Goal: Transaction & Acquisition: Purchase product/service

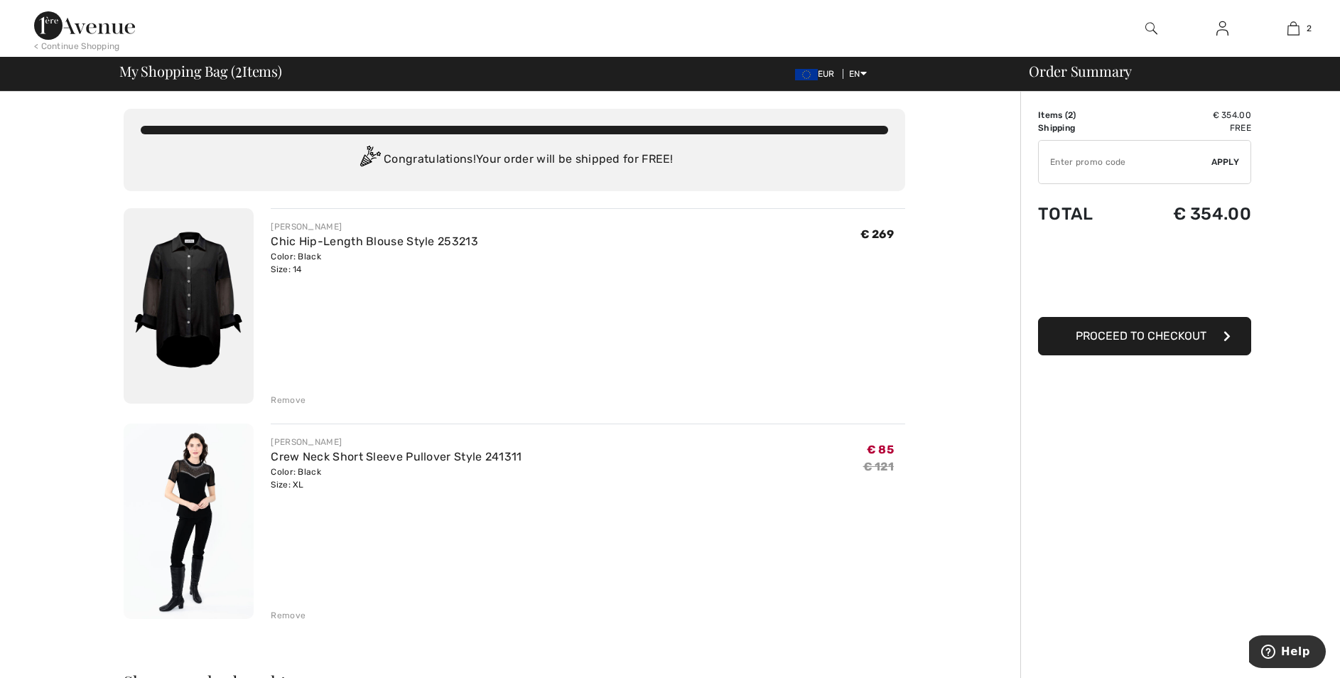
click at [295, 400] on div "Remove" at bounding box center [288, 400] width 35 height 13
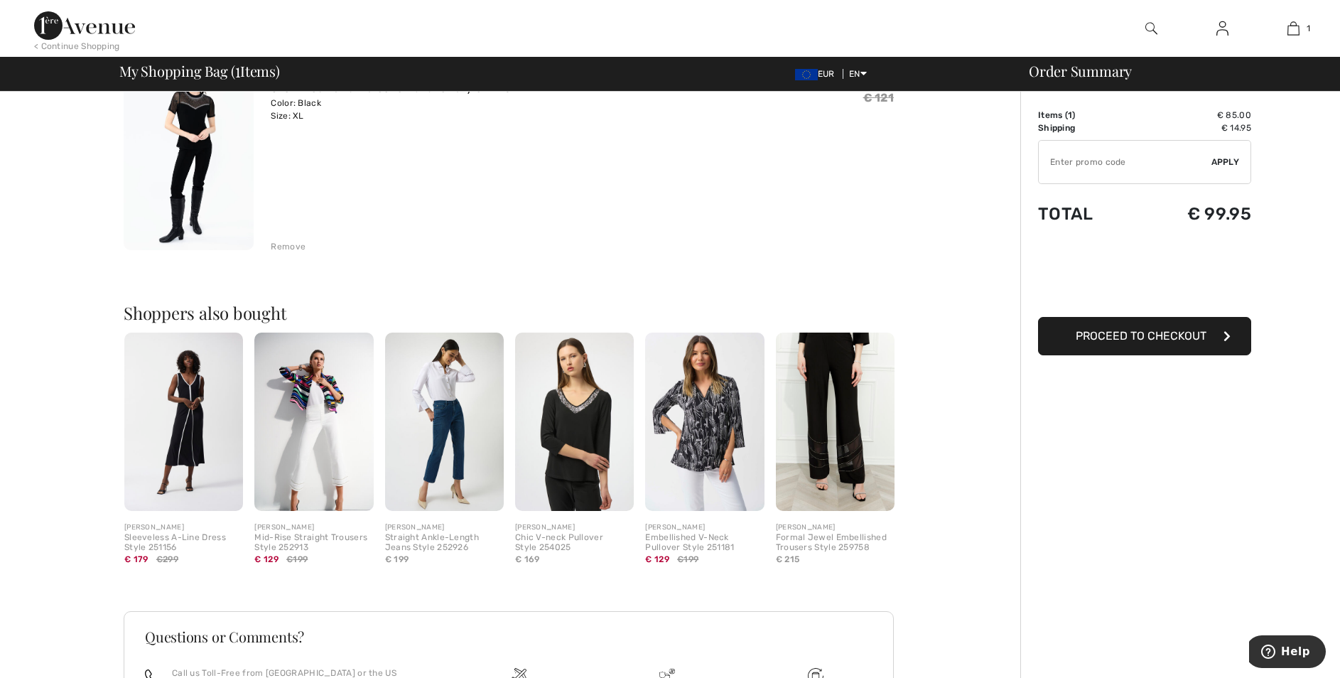
scroll to position [71, 0]
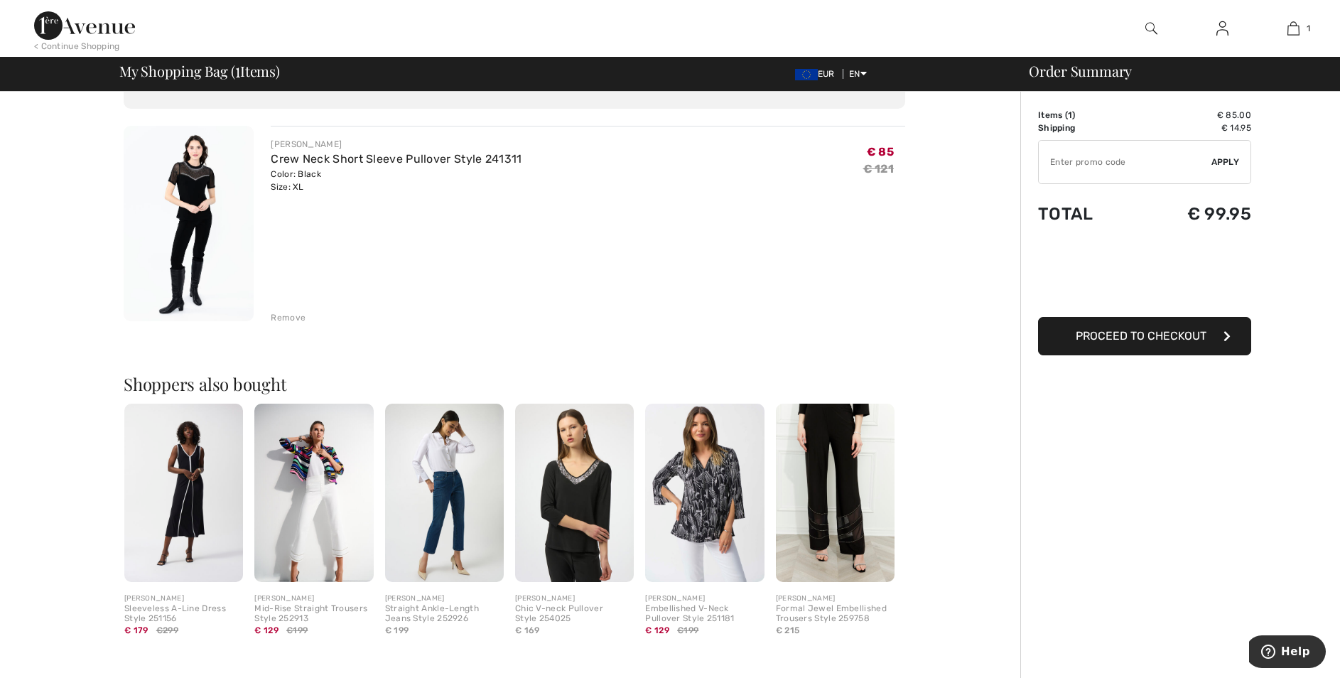
click at [202, 201] on img at bounding box center [189, 223] width 130 height 195
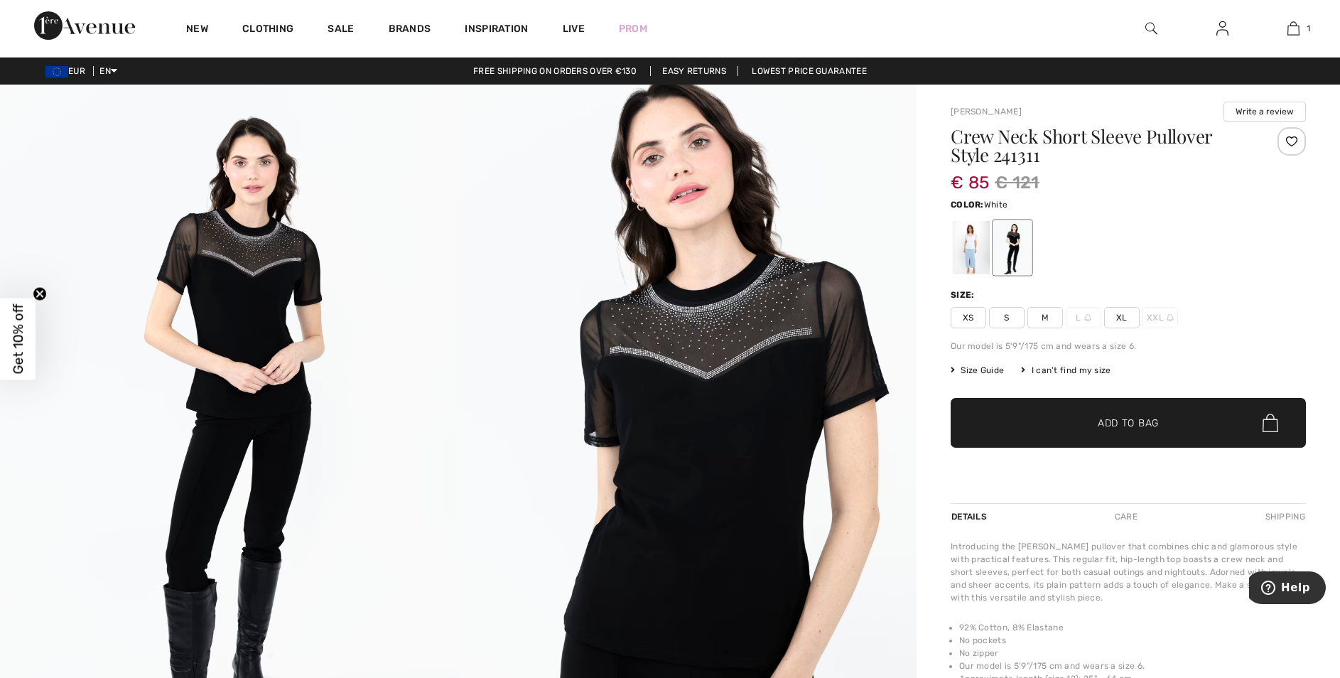
click at [974, 245] on div at bounding box center [971, 247] width 37 height 53
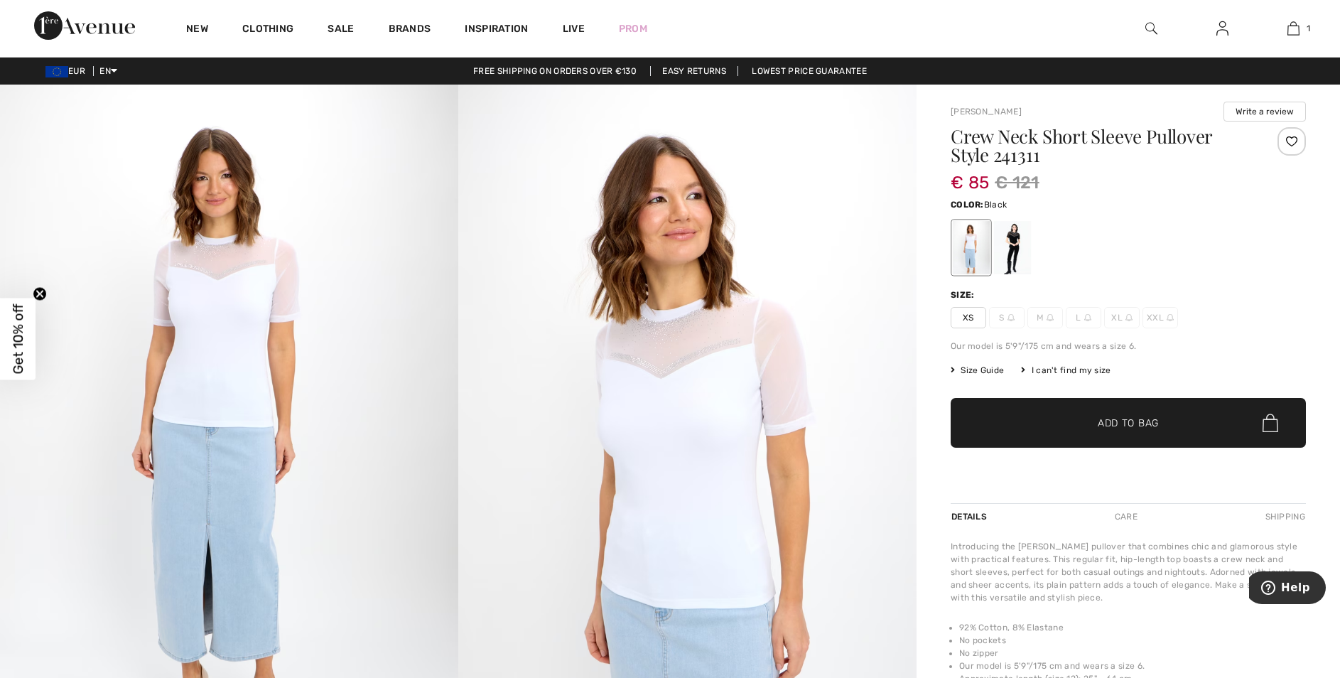
click at [1008, 247] on div at bounding box center [1012, 247] width 37 height 53
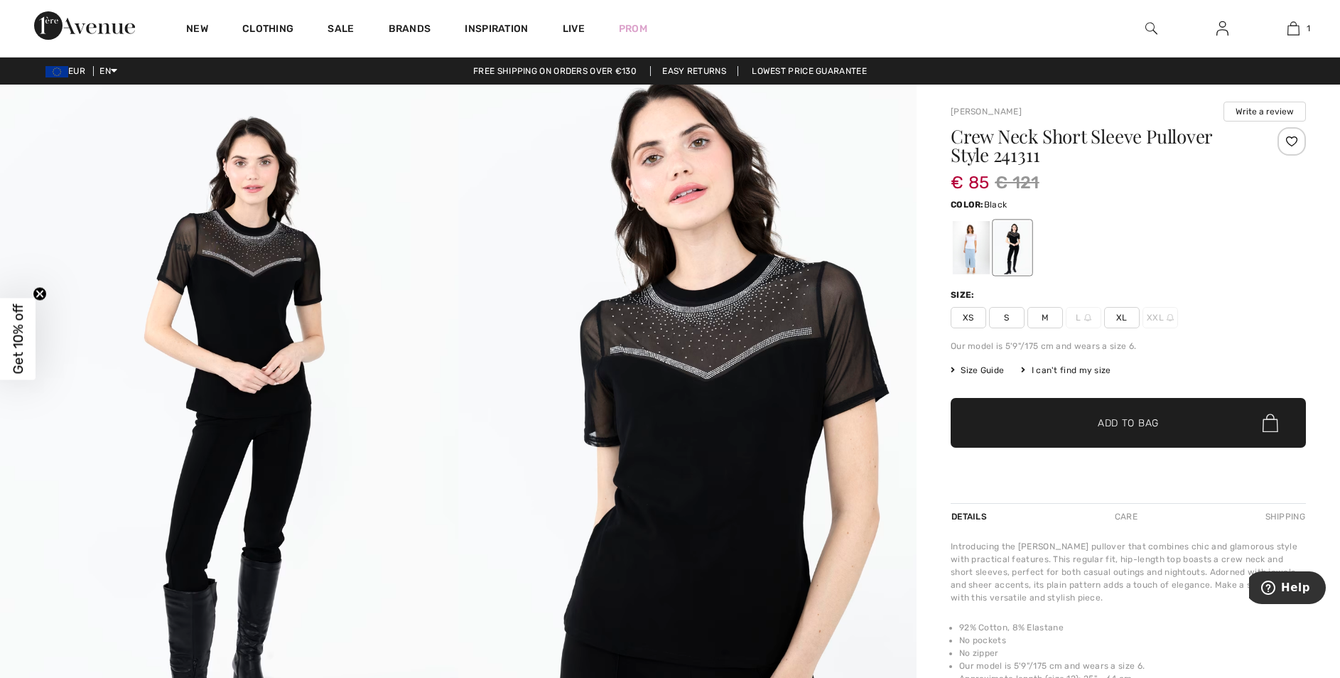
click at [989, 369] on span "Size Guide" at bounding box center [977, 370] width 53 height 13
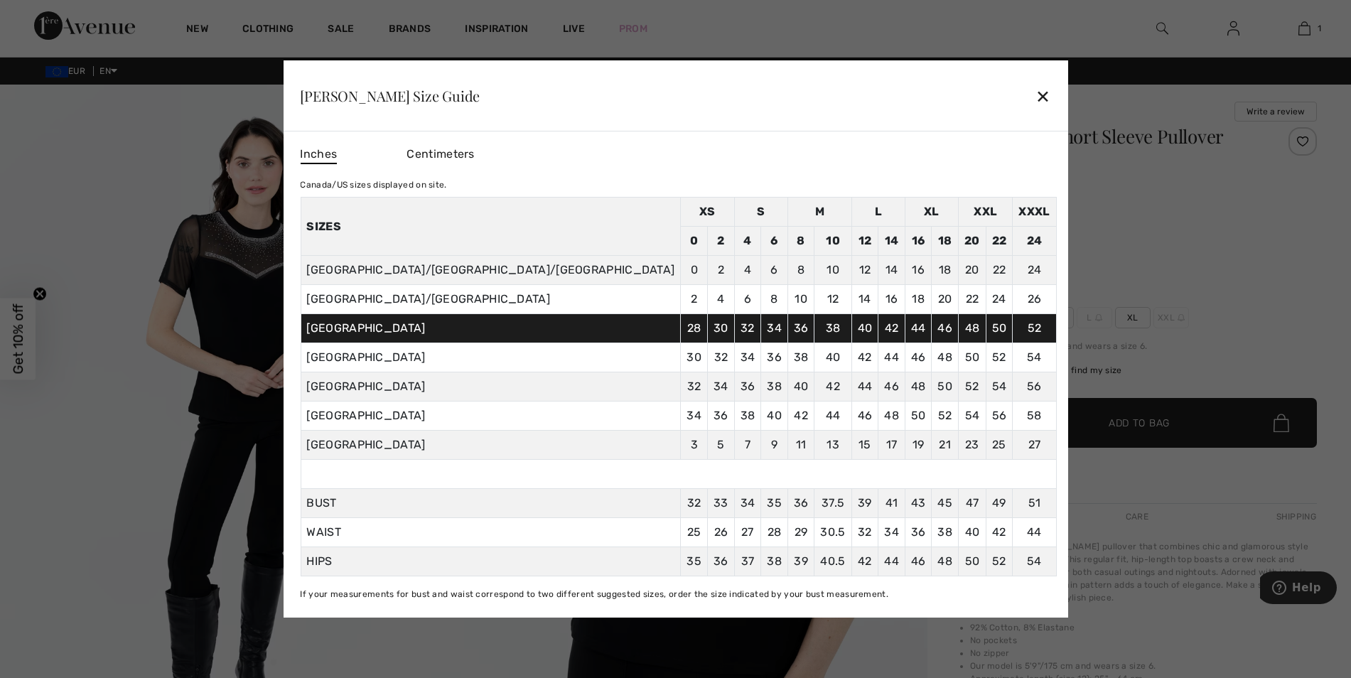
click at [1035, 90] on div "✕" at bounding box center [1042, 96] width 15 height 30
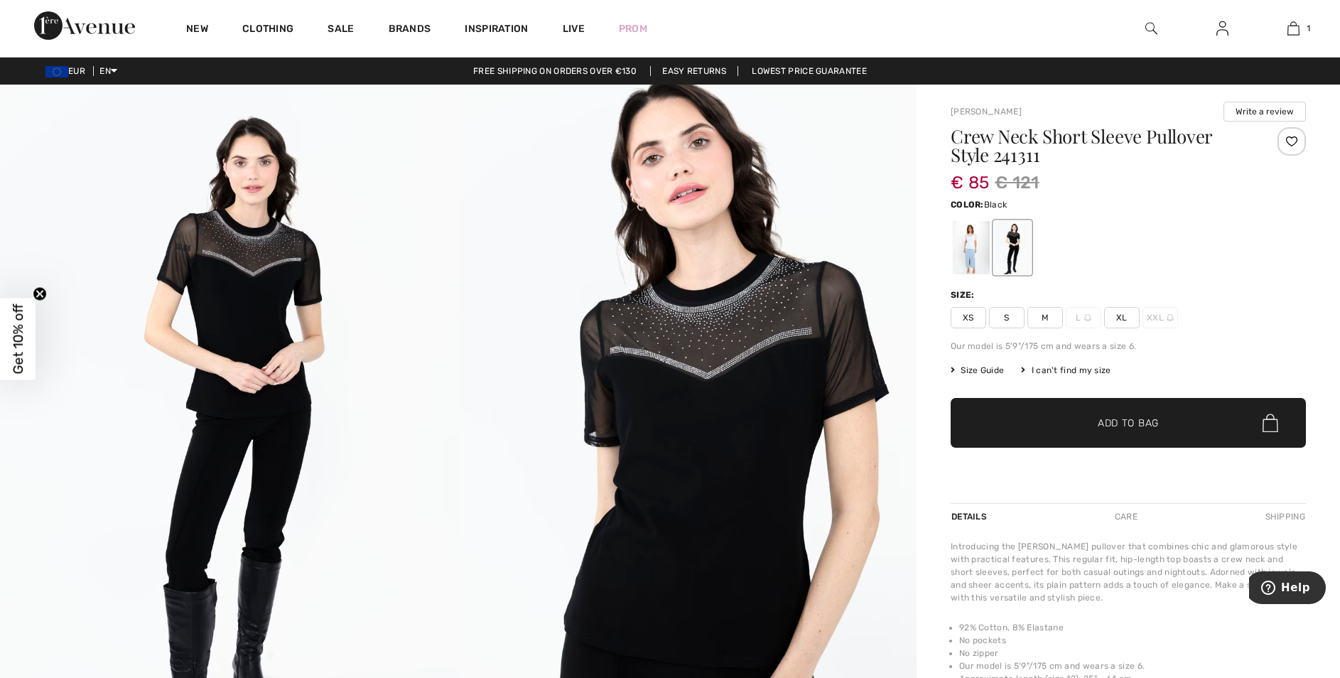
click at [967, 368] on span "Size Guide" at bounding box center [977, 370] width 53 height 13
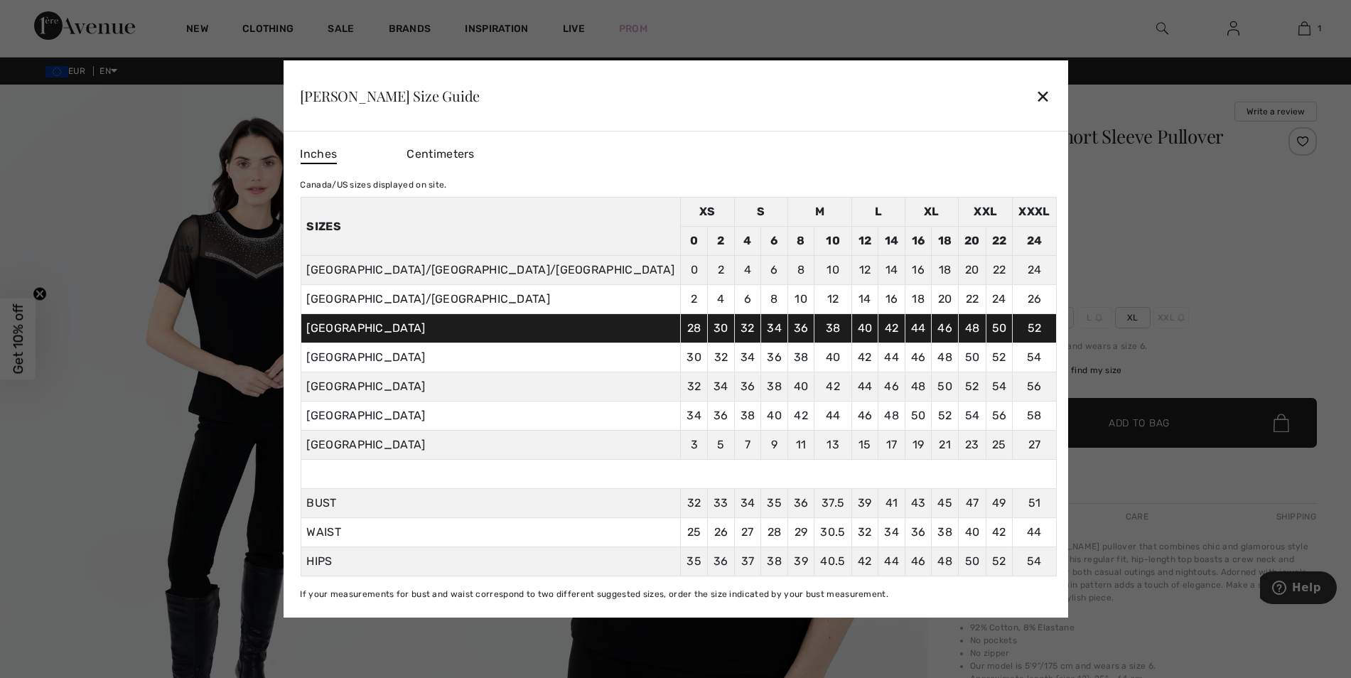
click at [1173, 621] on div at bounding box center [675, 339] width 1351 height 678
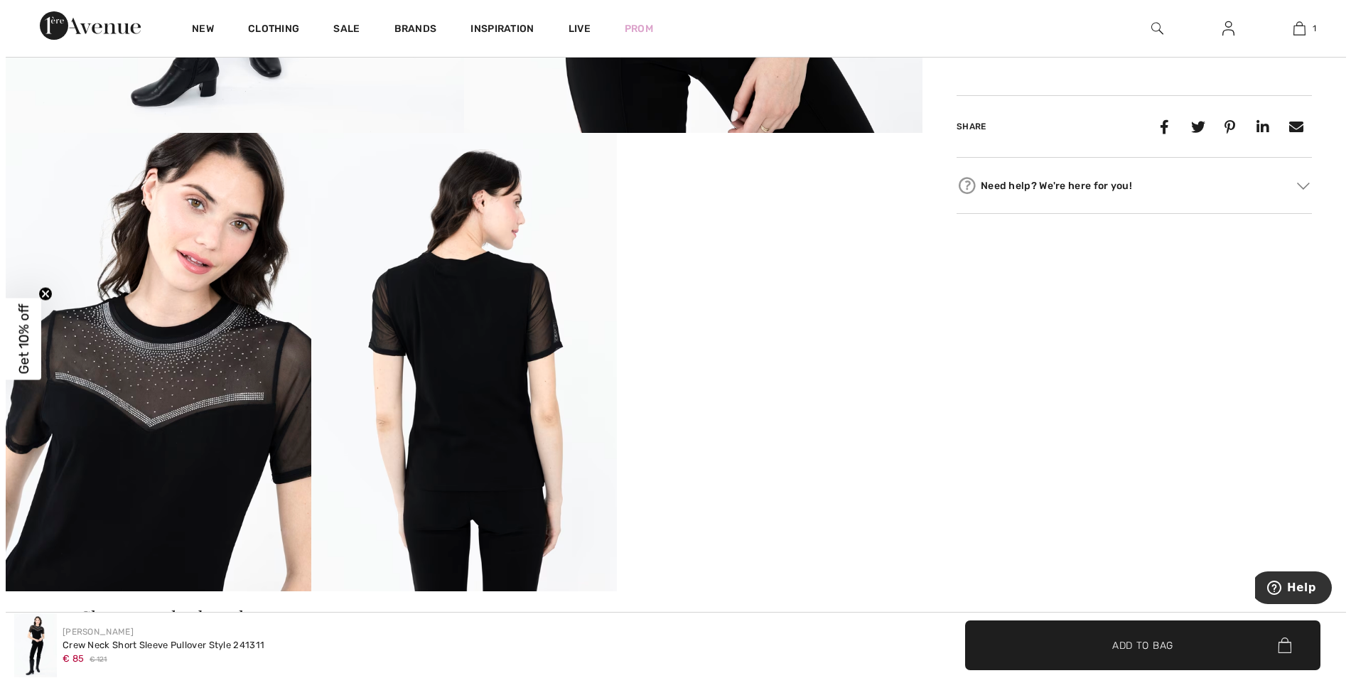
scroll to position [711, 0]
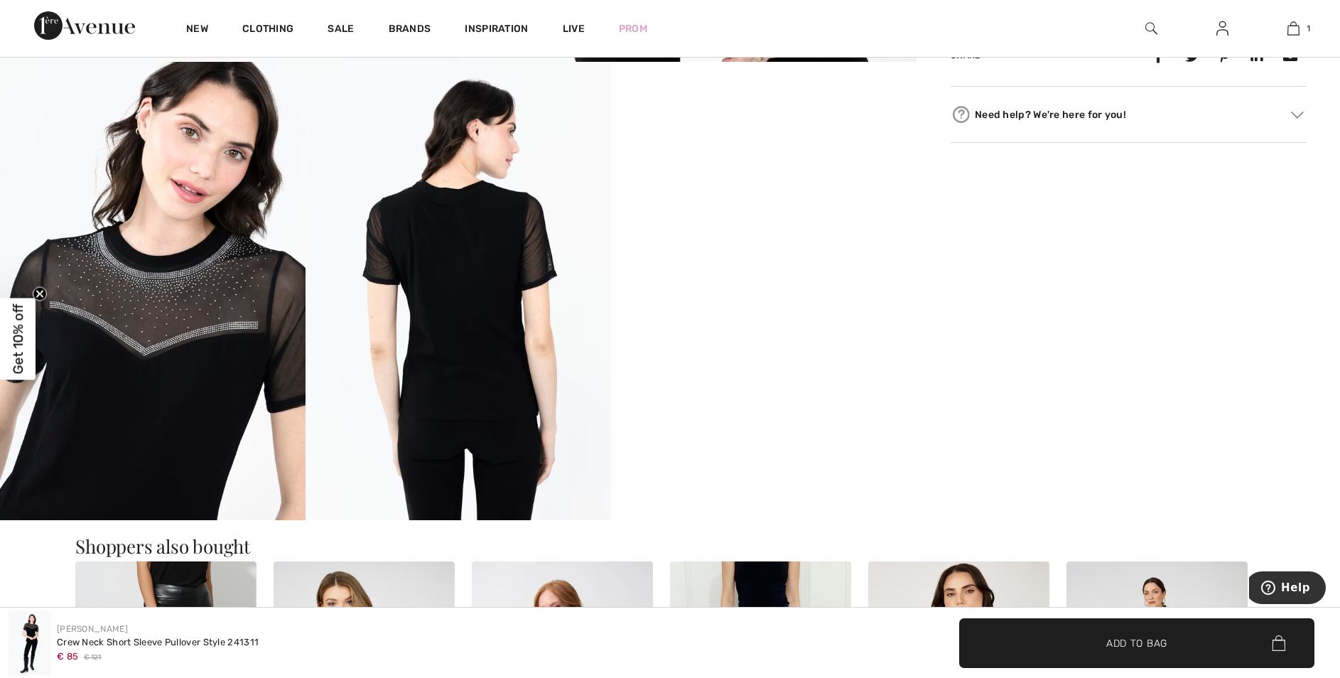
click at [184, 301] on img at bounding box center [153, 291] width 306 height 458
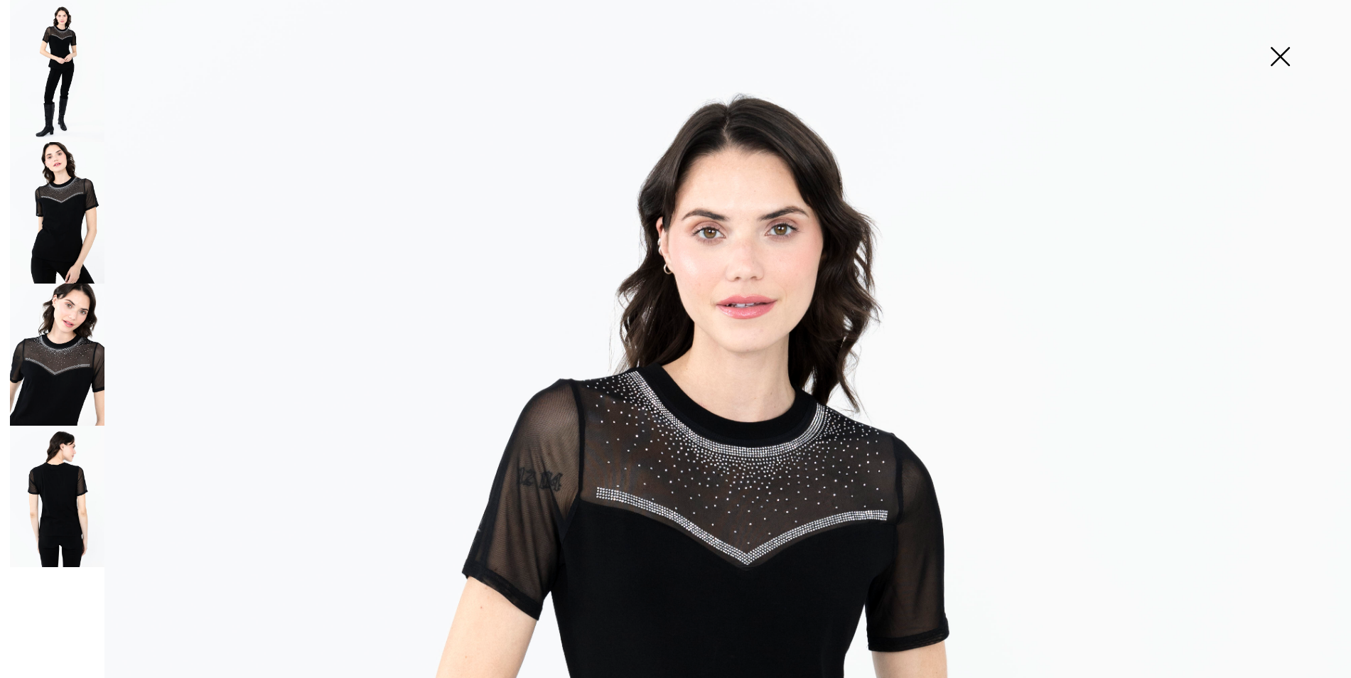
click at [54, 488] on img at bounding box center [57, 497] width 95 height 142
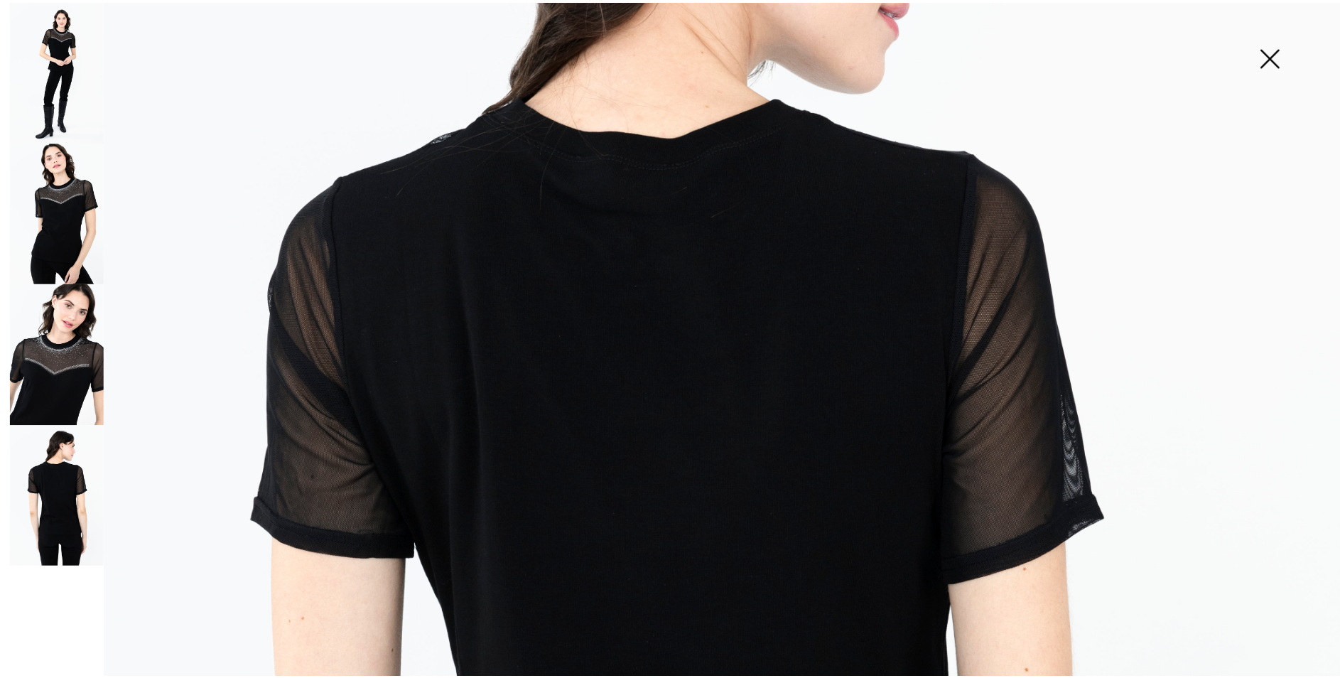
scroll to position [284, 0]
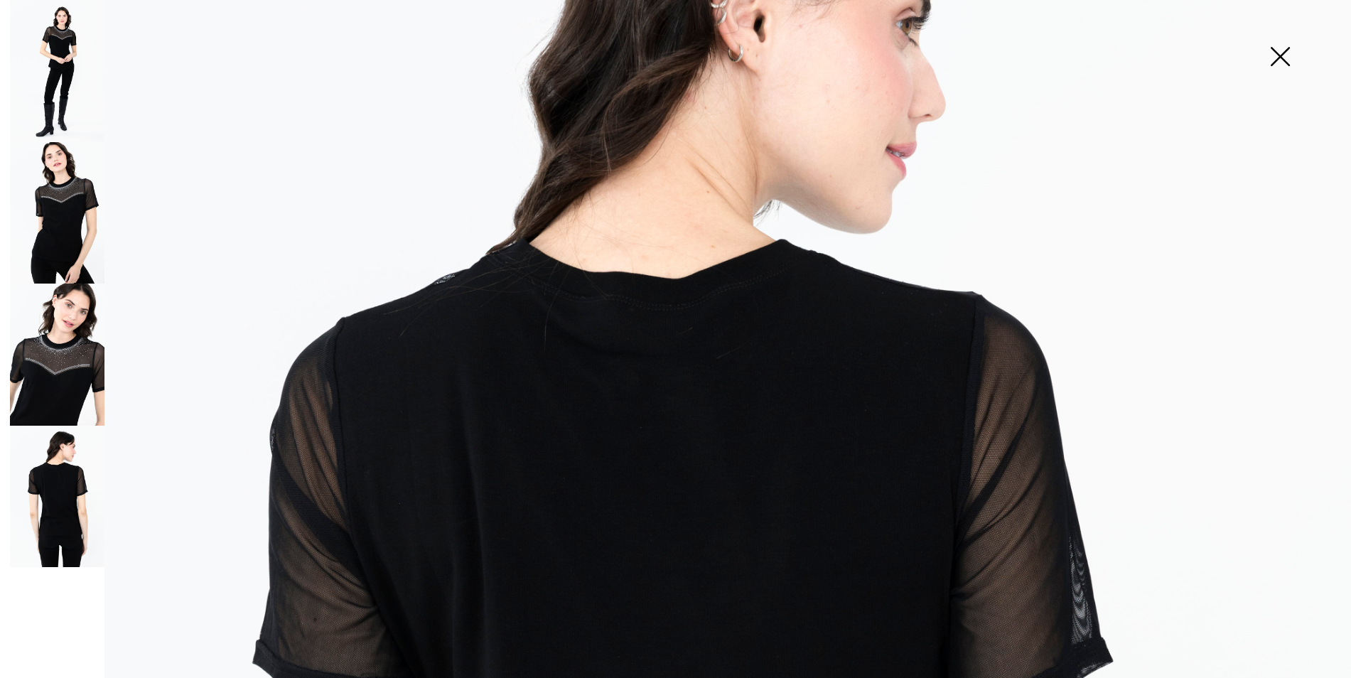
click at [64, 227] on img at bounding box center [57, 213] width 95 height 142
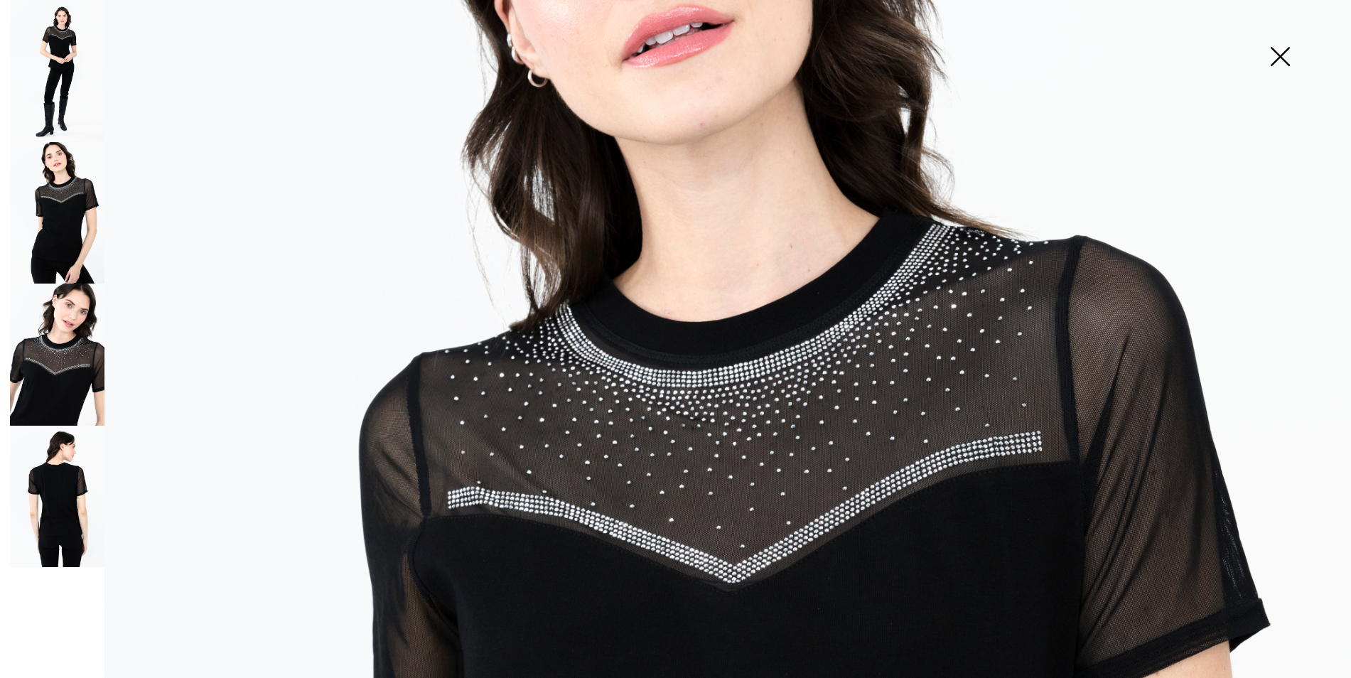
click at [1280, 59] on img at bounding box center [1279, 57] width 71 height 73
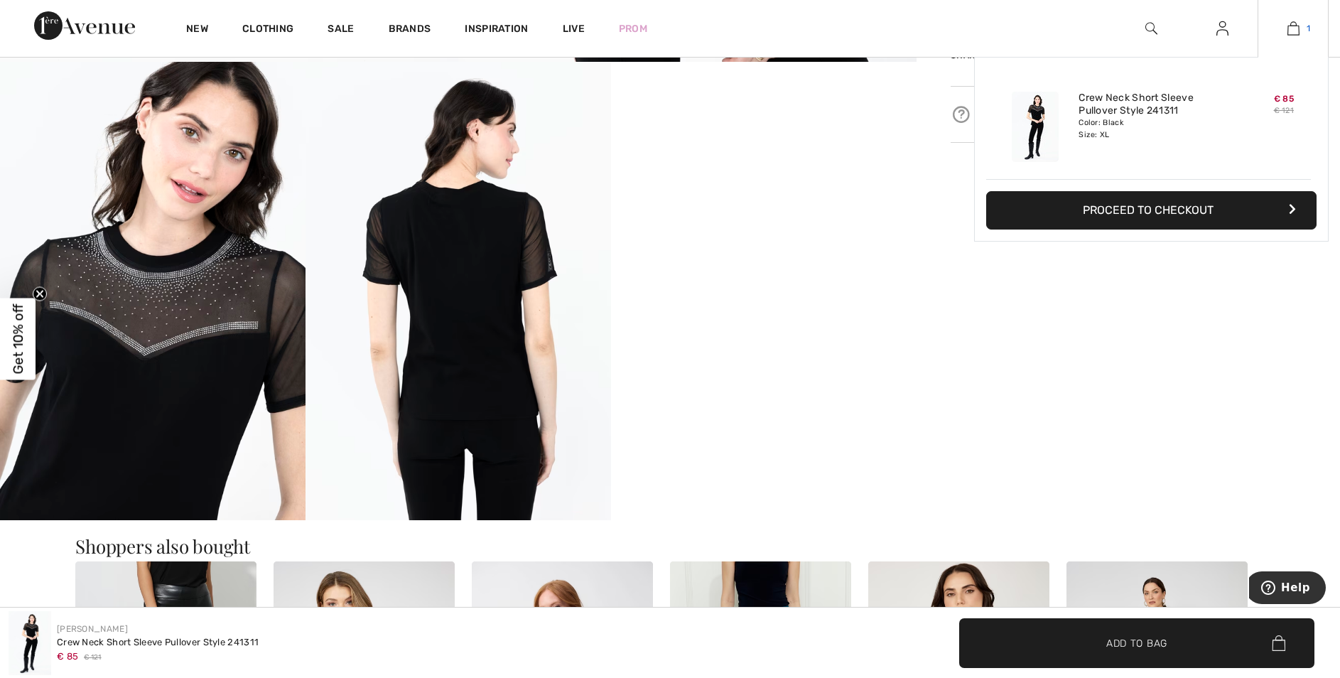
click at [1289, 22] on img at bounding box center [1294, 28] width 12 height 17
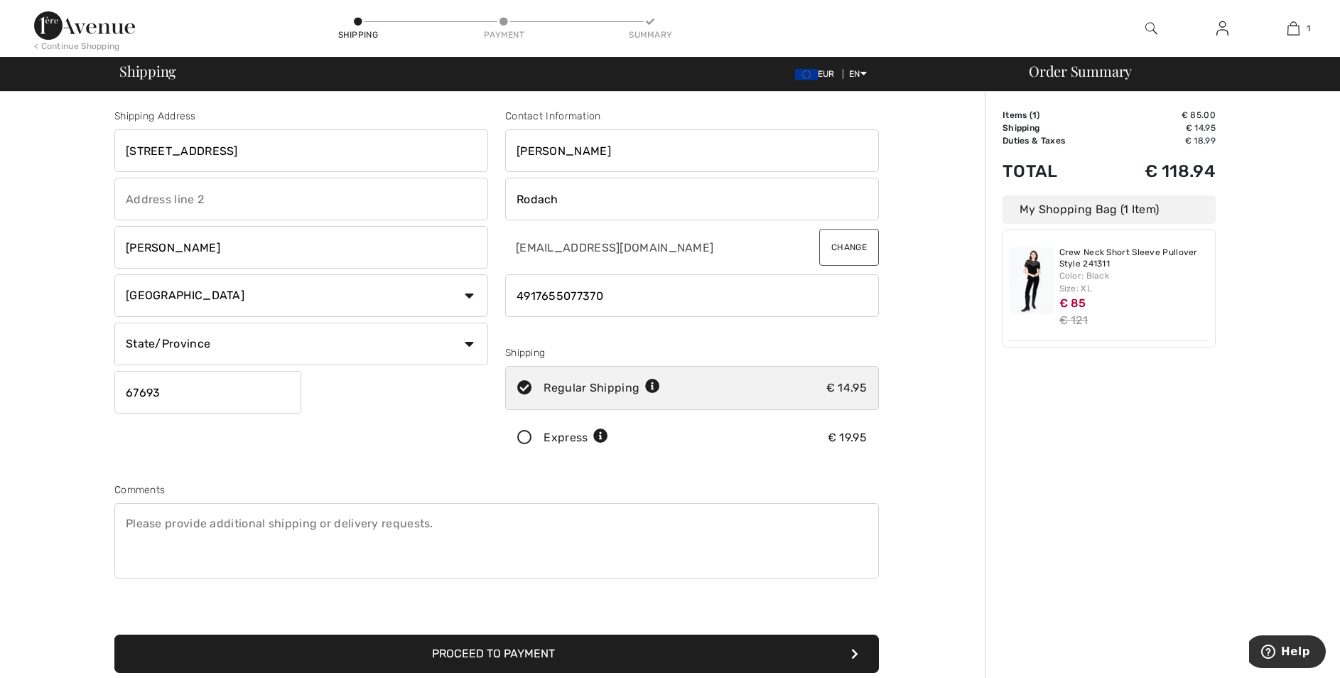
click at [447, 350] on select "State/Province Baden-Württemberg Bayern Berlin Brandenburg Bremen Hamburg Hesse…" at bounding box center [301, 344] width 374 height 43
select select "RHE"
click at [114, 323] on select "State/Province Baden-Württemberg Bayern Berlin Brandenburg Bremen Hamburg Hesse…" at bounding box center [301, 344] width 374 height 43
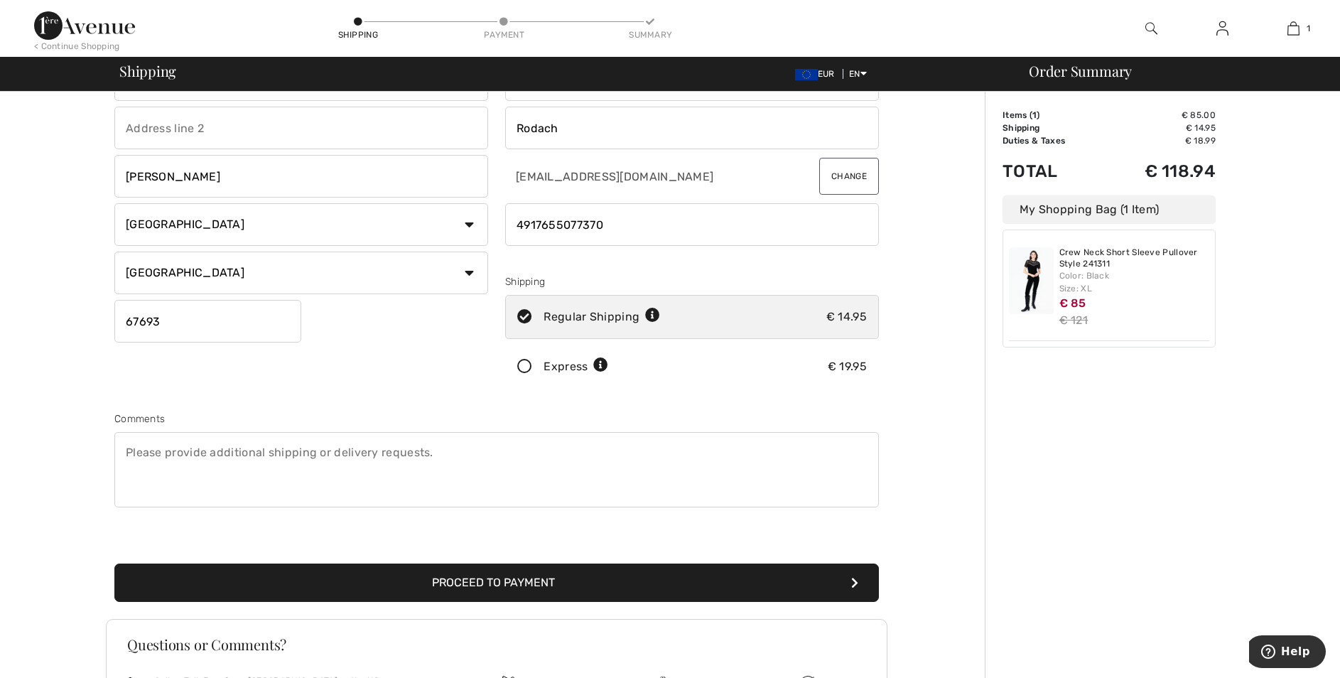
scroll to position [142, 0]
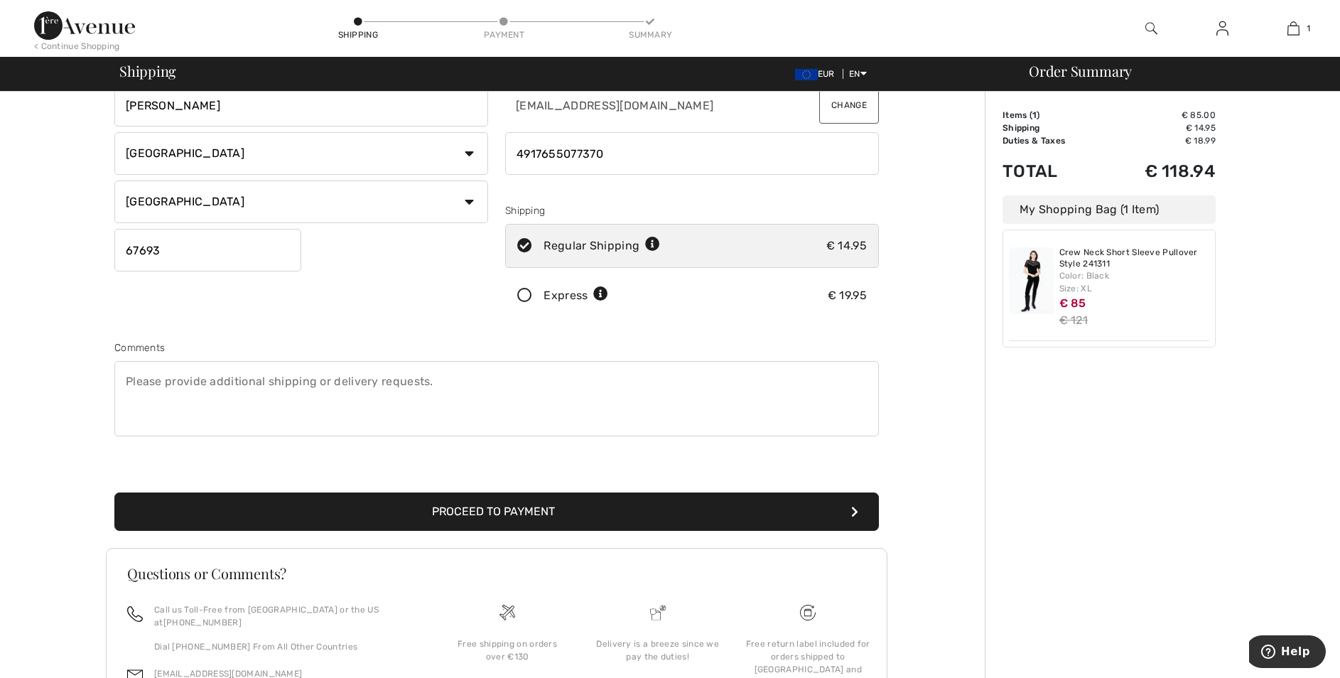
click at [454, 518] on button "Proceed to Payment" at bounding box center [496, 511] width 765 height 38
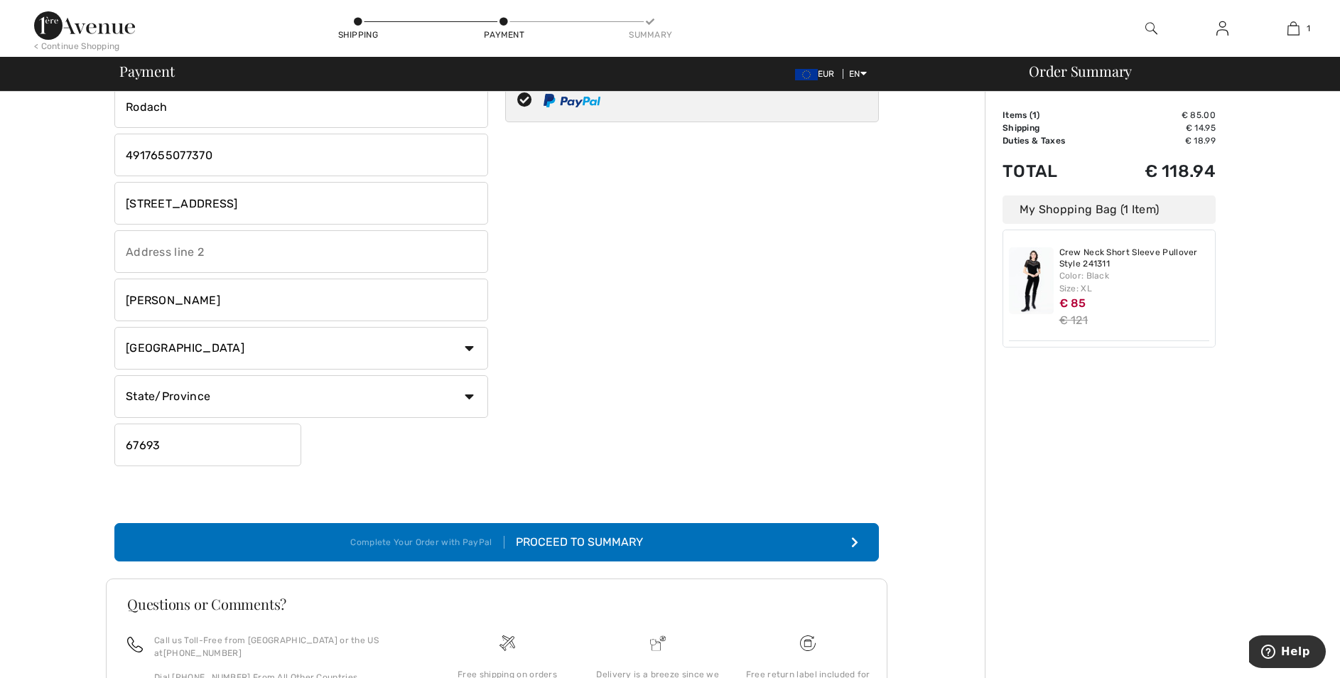
scroll to position [213, 0]
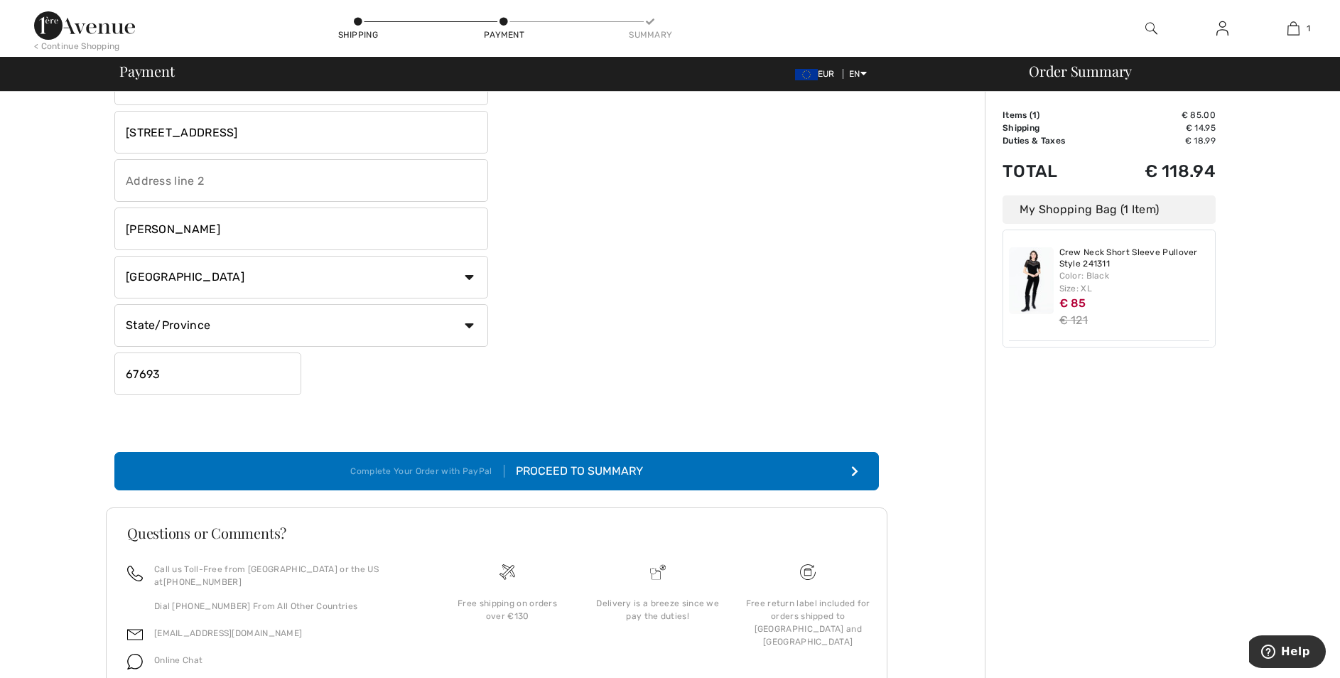
click at [539, 472] on div "Proceed to Summary" at bounding box center [574, 471] width 139 height 17
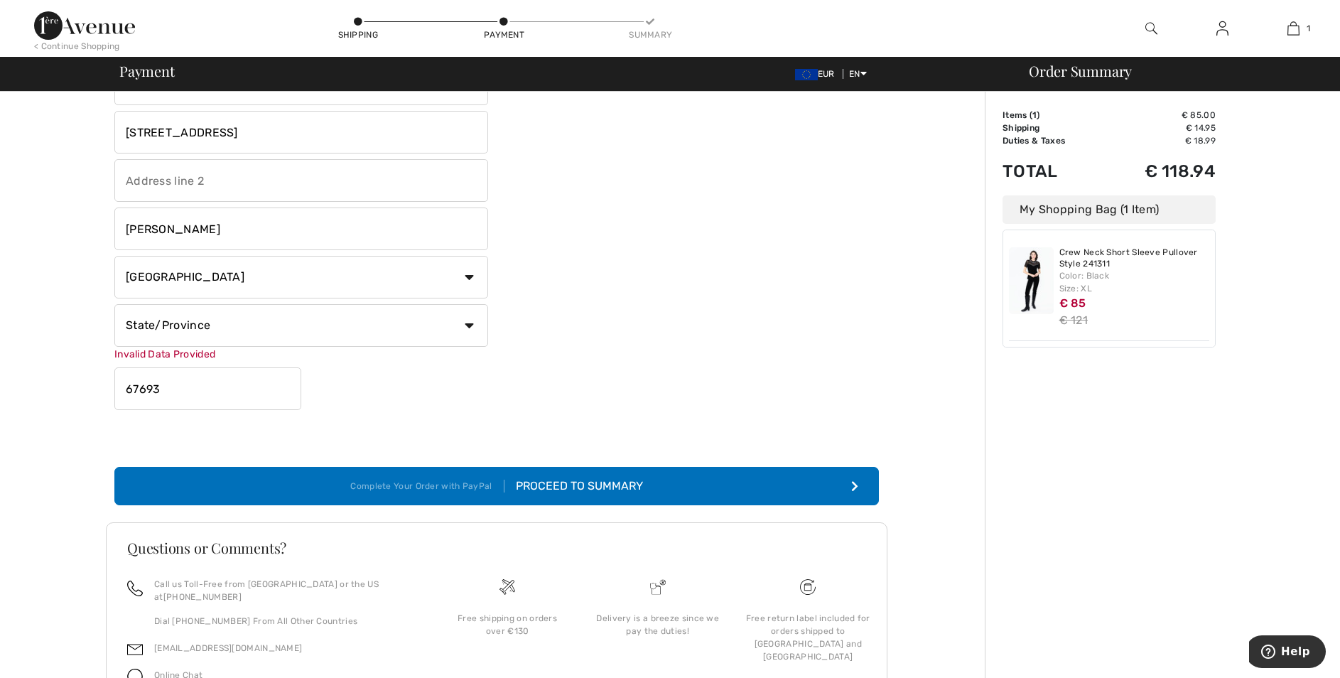
click at [466, 320] on select "State/Province Baden-Württemberg Bayern Berlin Brandenburg Bremen Hamburg Hesse…" at bounding box center [301, 325] width 374 height 43
select select "RHE"
click at [114, 304] on select "State/Province Baden-Württemberg Bayern Berlin Brandenburg Bremen Hamburg Hesse…" at bounding box center [301, 325] width 374 height 43
click at [532, 500] on button "Complete Your Order with PayPal Proceed to Summary" at bounding box center [496, 486] width 765 height 38
